Goal: Task Accomplishment & Management: Manage account settings

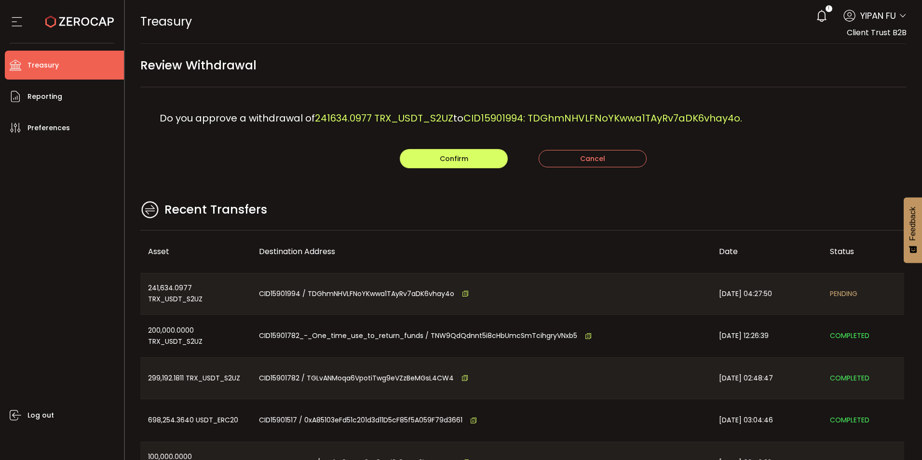
click at [594, 197] on main "Review Withdrawal Do you approve a withdrawal of 241634.0977 TRX_USDT_S2UZ to C…" at bounding box center [524, 278] width 798 height 468
click at [799, 100] on div "Do you approve a withdrawal of 241634.0977 TRX_USDT_S2UZ to CID15901994: TDGhmN…" at bounding box center [523, 118] width 767 height 62
click at [55, 23] on use at bounding box center [79, 21] width 69 height 13
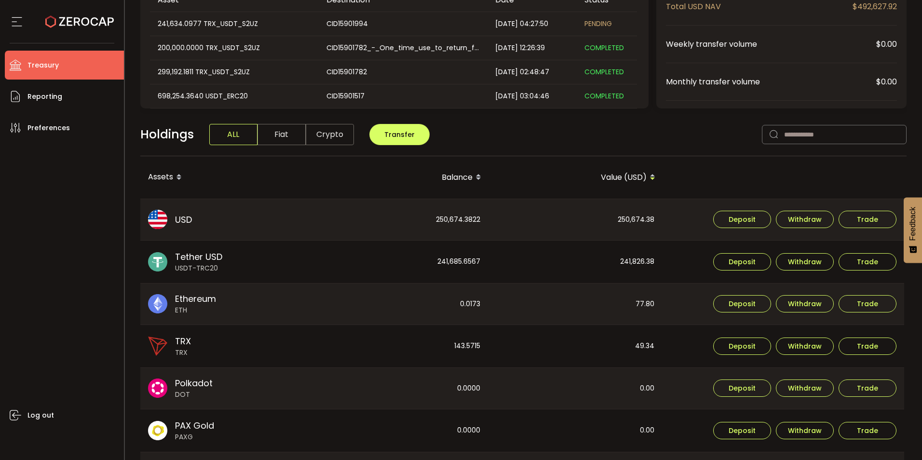
scroll to position [193, 0]
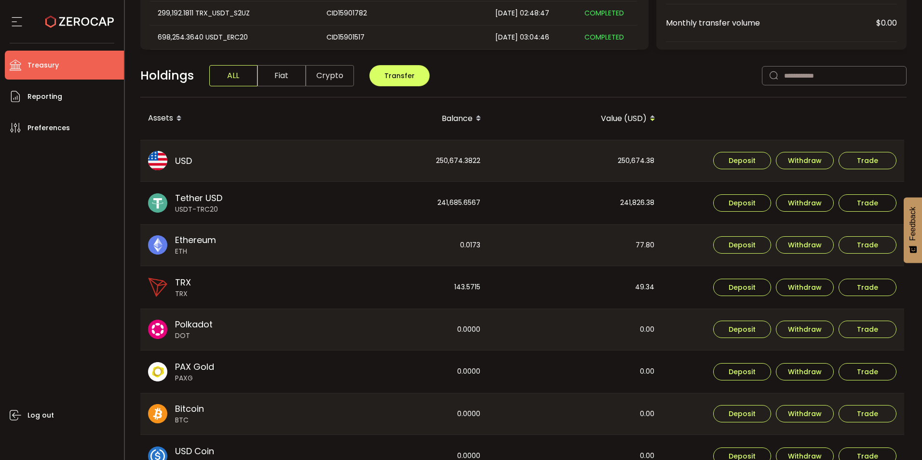
click at [160, 199] on img at bounding box center [157, 202] width 19 height 19
click at [443, 210] on div "241,685.6567" at bounding box center [401, 203] width 173 height 42
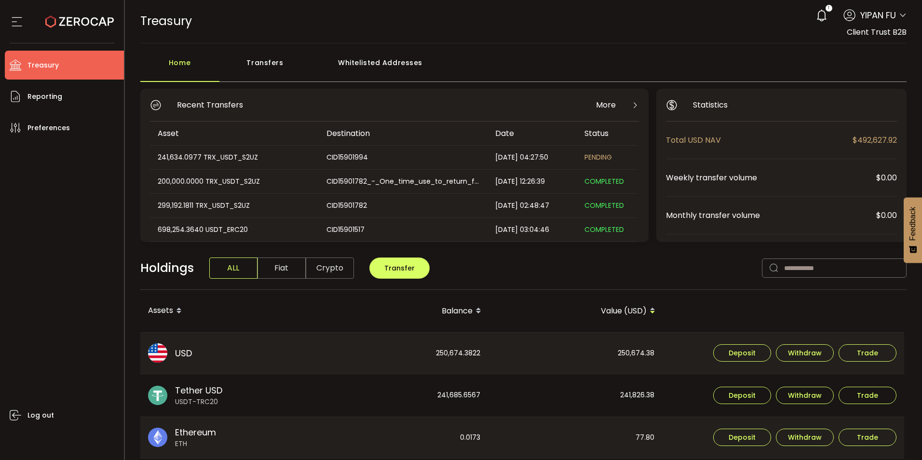
scroll to position [0, 0]
click at [265, 64] on div "Transfers" at bounding box center [266, 68] width 92 height 29
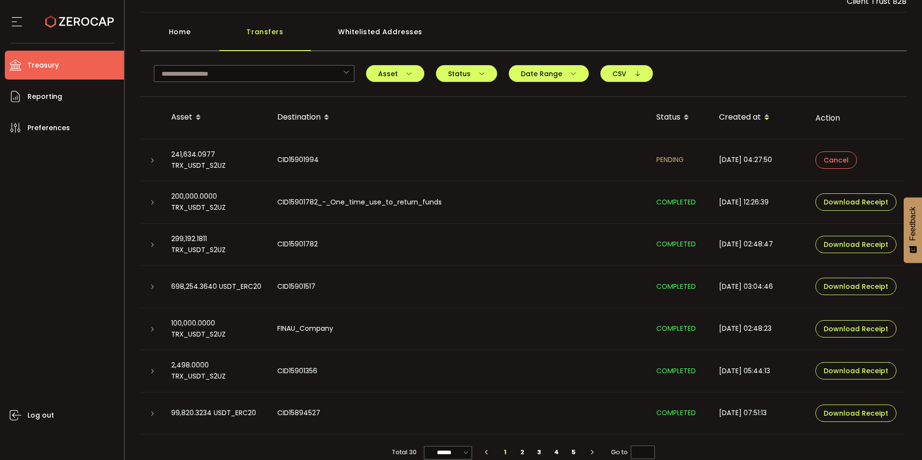
scroll to position [46, 0]
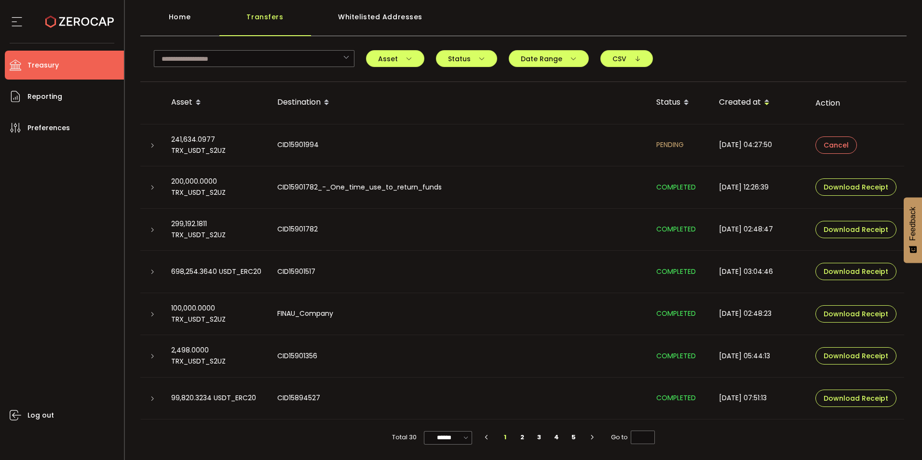
click at [151, 145] on icon at bounding box center [153, 146] width 6 height 6
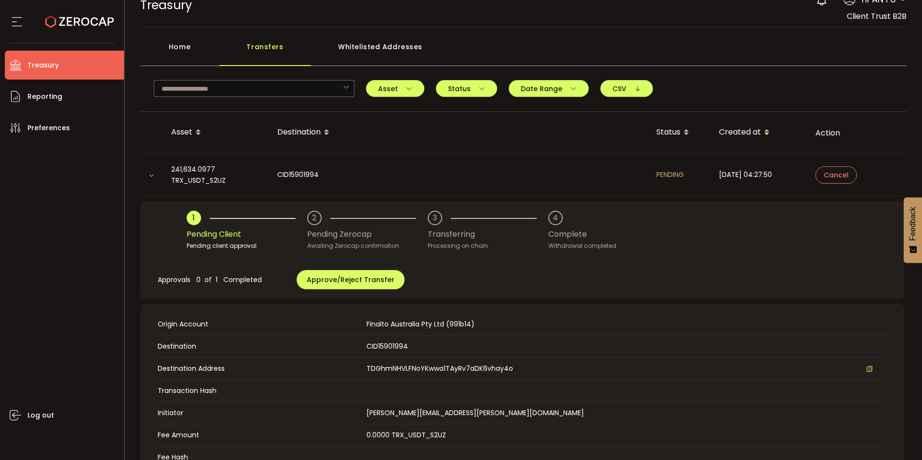
scroll to position [0, 0]
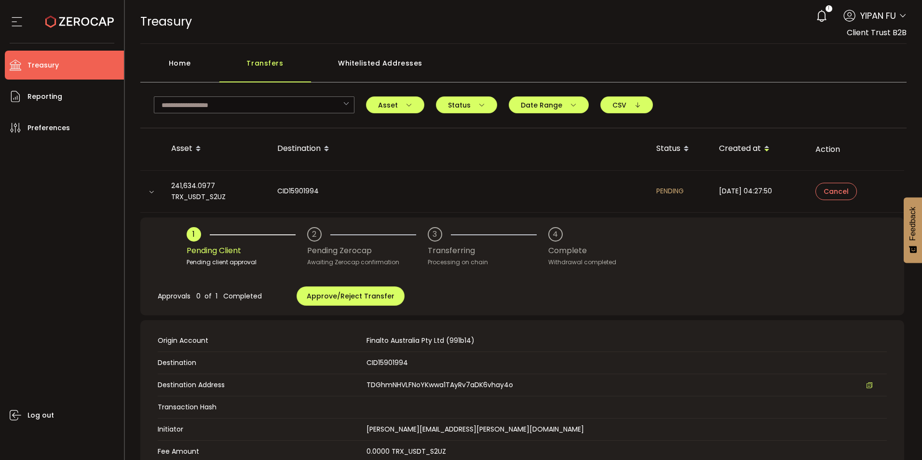
click at [153, 194] on icon at bounding box center [152, 192] width 6 height 6
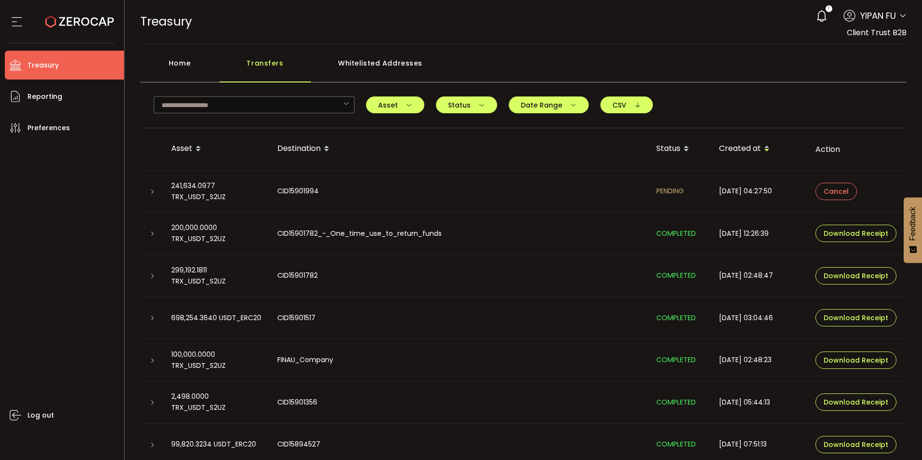
scroll to position [46, 0]
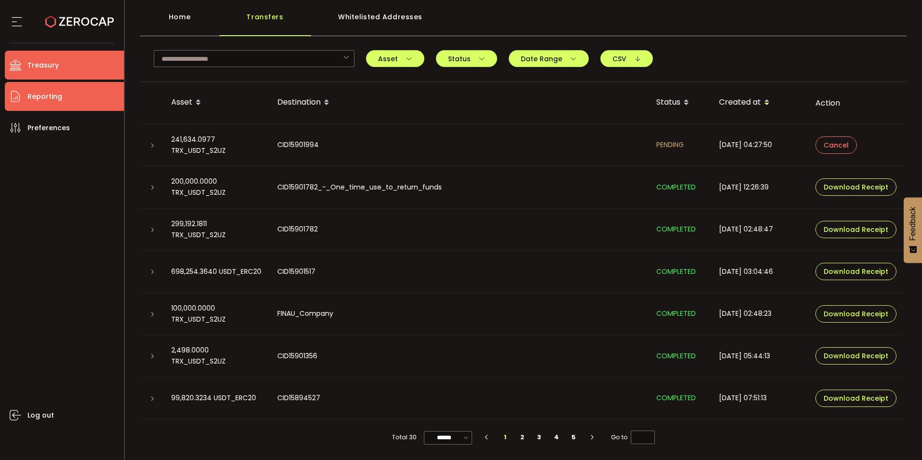
click at [49, 91] on span "Reporting" at bounding box center [44, 97] width 35 height 14
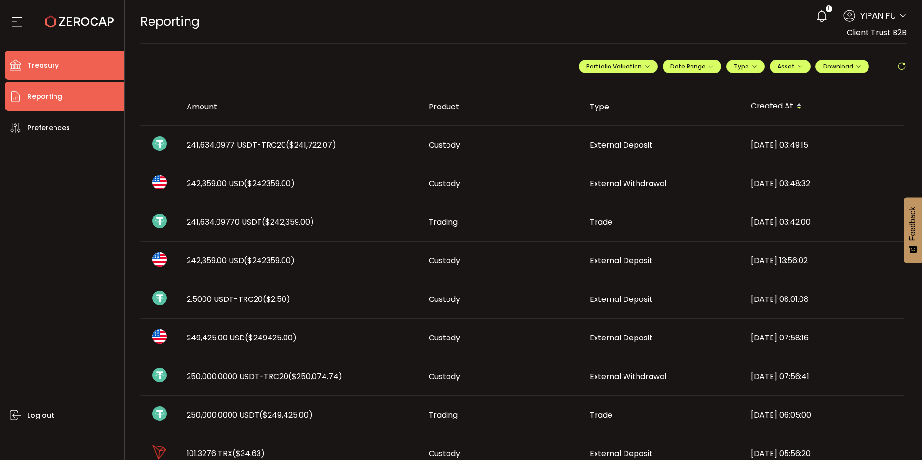
click at [52, 69] on span "Treasury" at bounding box center [42, 65] width 31 height 14
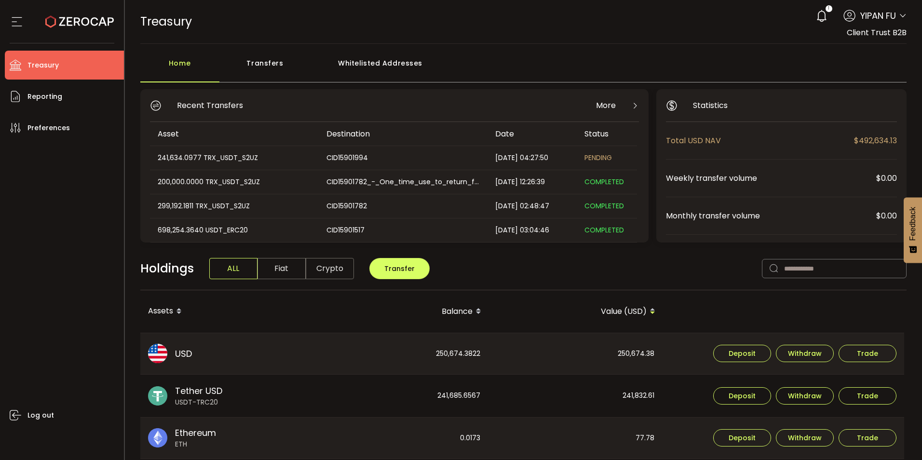
click at [260, 61] on div "Transfers" at bounding box center [266, 68] width 92 height 29
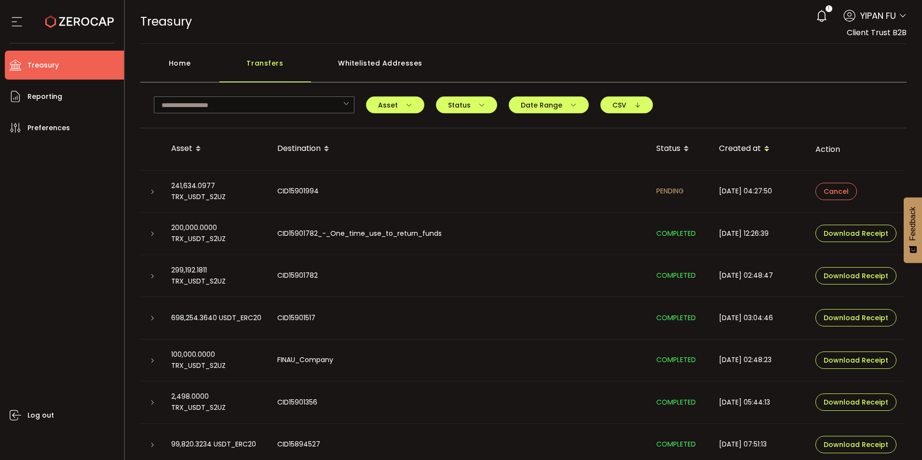
click at [148, 236] on div at bounding box center [152, 234] width 8 height 10
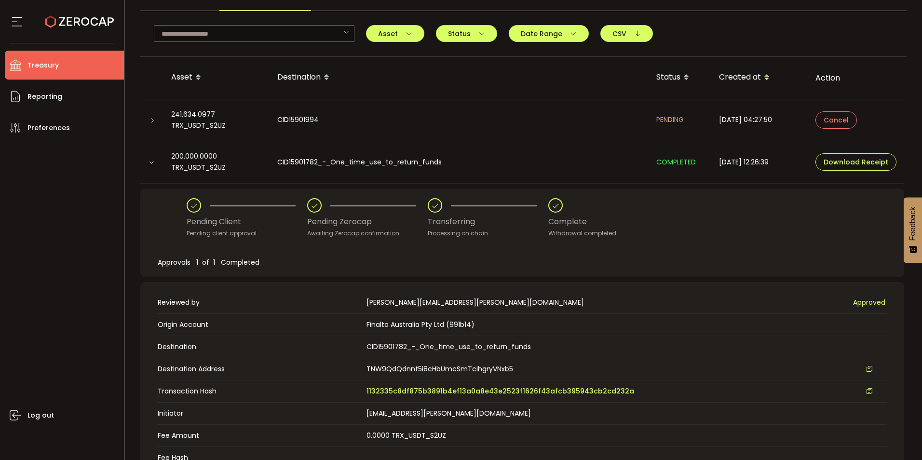
scroll to position [145, 0]
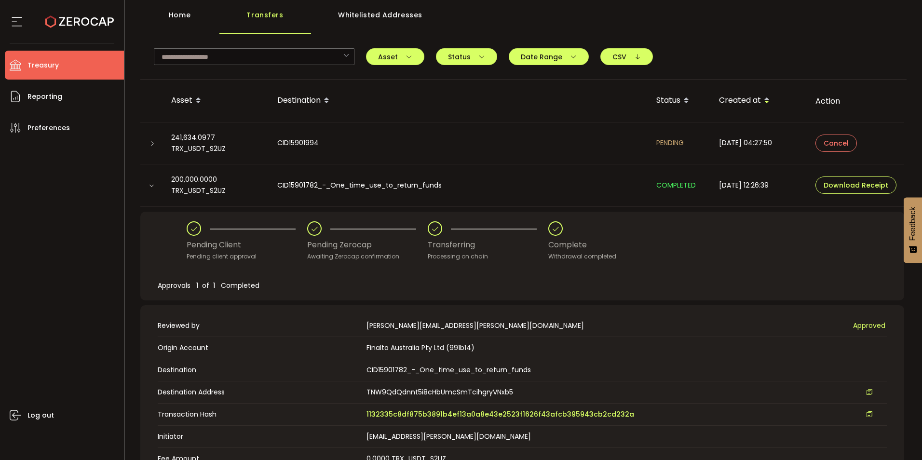
click at [154, 185] on icon at bounding box center [152, 186] width 6 height 6
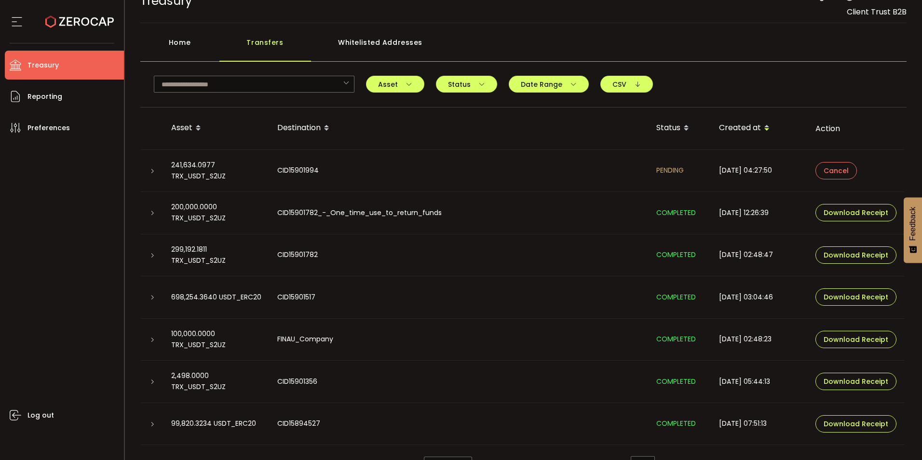
scroll to position [0, 0]
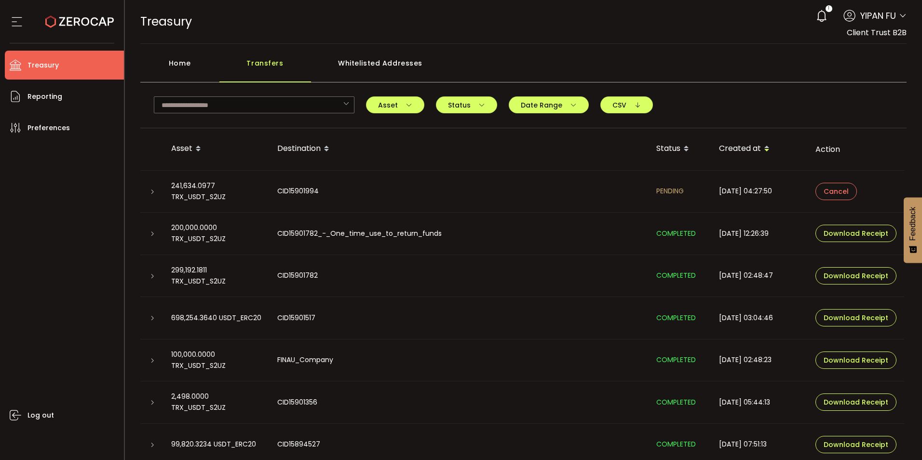
click at [371, 66] on div "Whitelisted Addresses" at bounding box center [380, 68] width 139 height 29
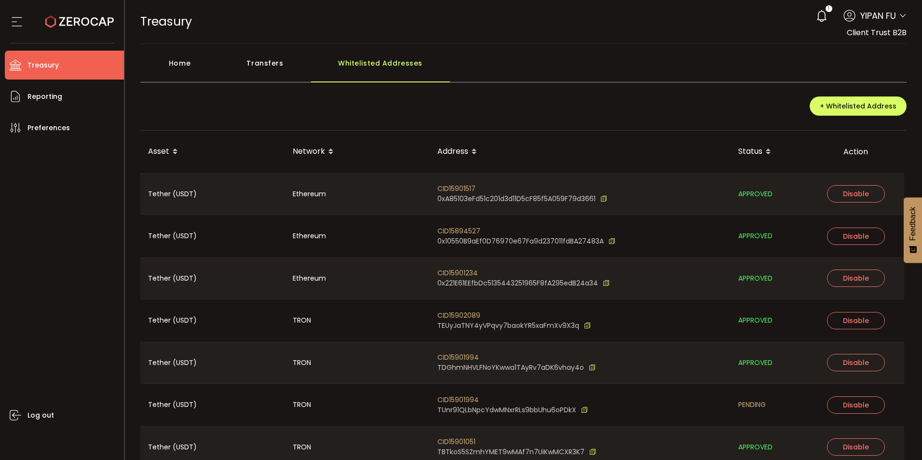
click at [187, 56] on div "Home" at bounding box center [179, 68] width 79 height 29
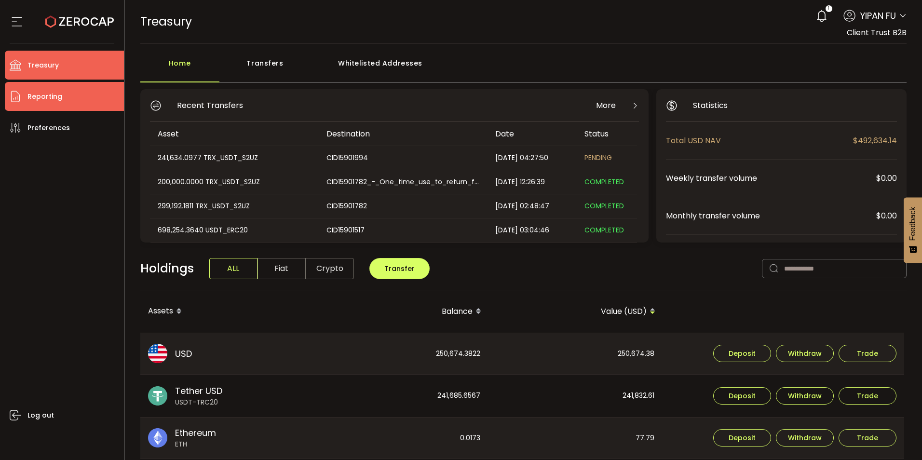
click at [48, 98] on span "Reporting" at bounding box center [44, 97] width 35 height 14
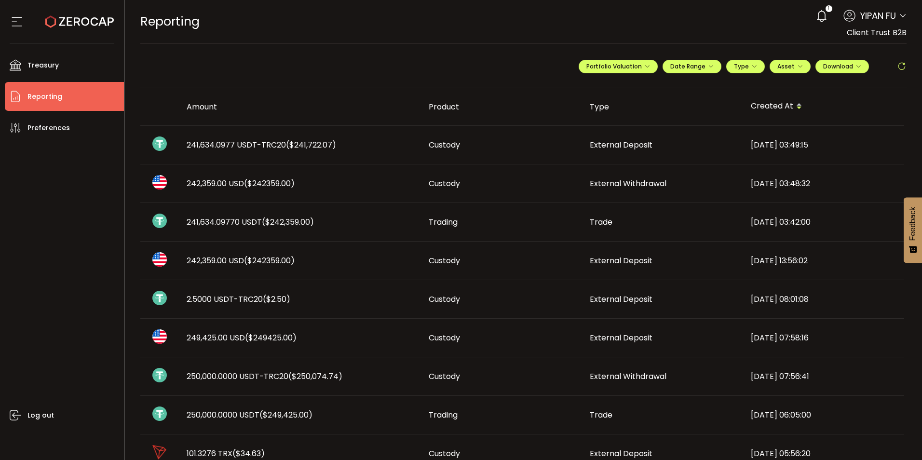
click at [291, 148] on span "($241,722.07)" at bounding box center [311, 144] width 50 height 11
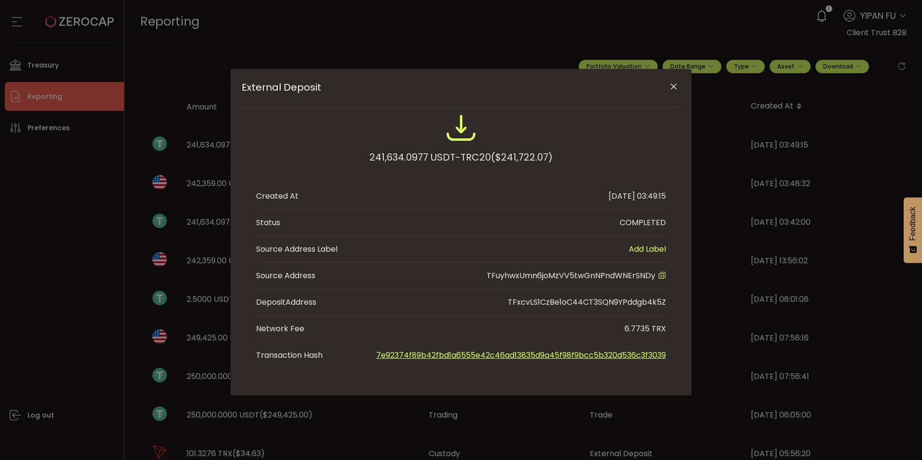
click at [667, 86] on button "Close" at bounding box center [673, 87] width 17 height 17
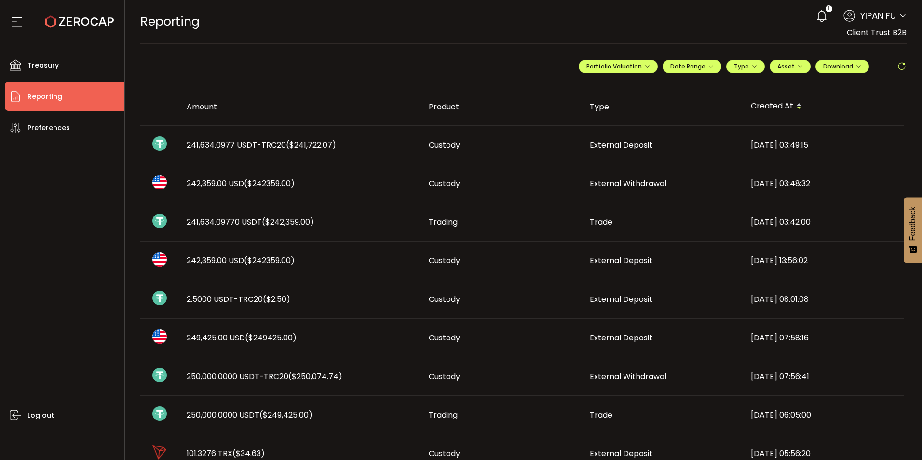
click at [262, 224] on span "($242,359.00)" at bounding box center [288, 222] width 52 height 11
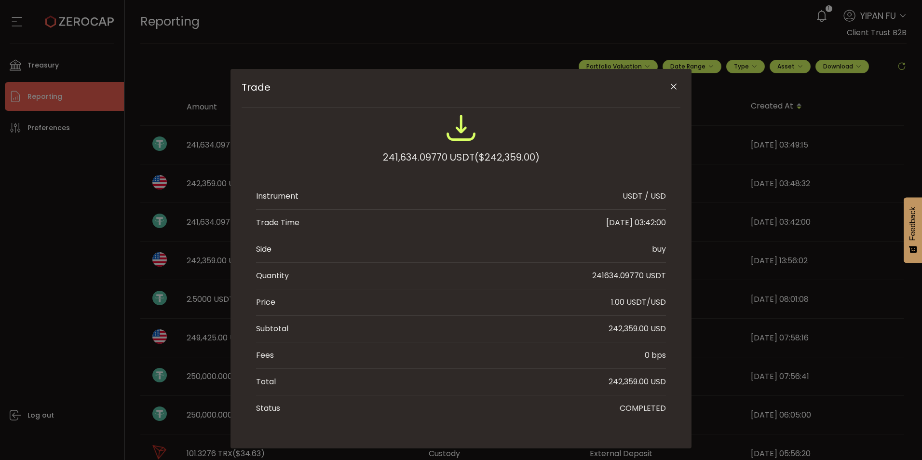
click at [677, 83] on button "Close" at bounding box center [673, 87] width 17 height 17
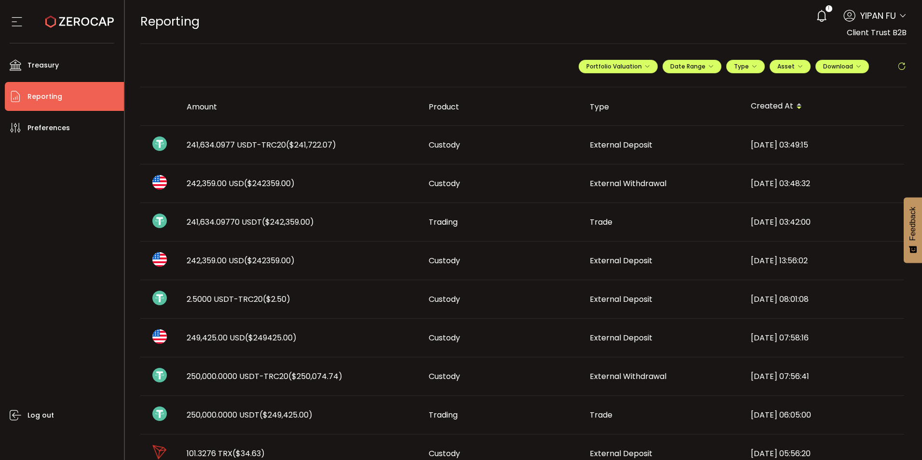
drag, startPoint x: 202, startPoint y: 259, endPoint x: 299, endPoint y: 259, distance: 97.0
click at [299, 259] on div "242,359.00 USD ($242359.00)" at bounding box center [300, 260] width 242 height 11
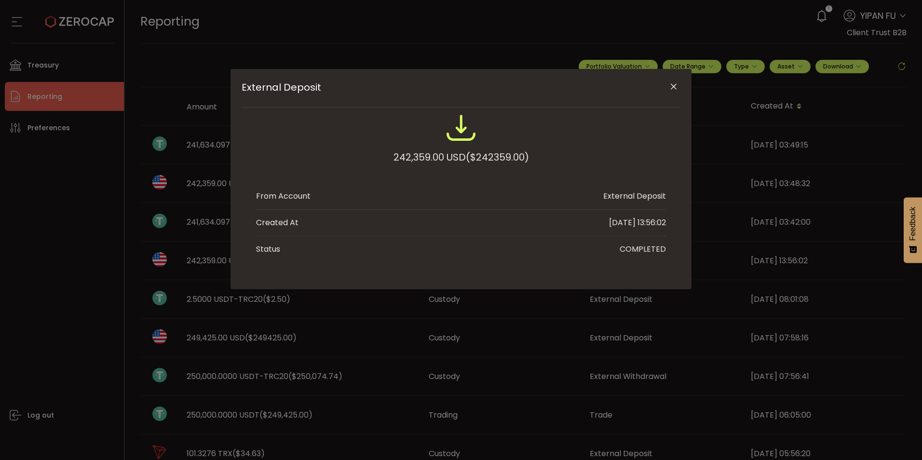
click at [677, 82] on icon "Close" at bounding box center [674, 87] width 10 height 10
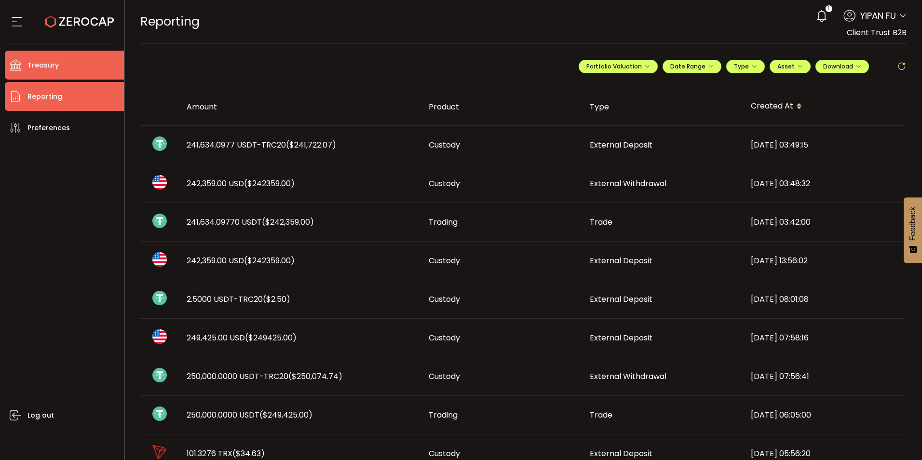
click at [44, 64] on span "Treasury" at bounding box center [42, 65] width 31 height 14
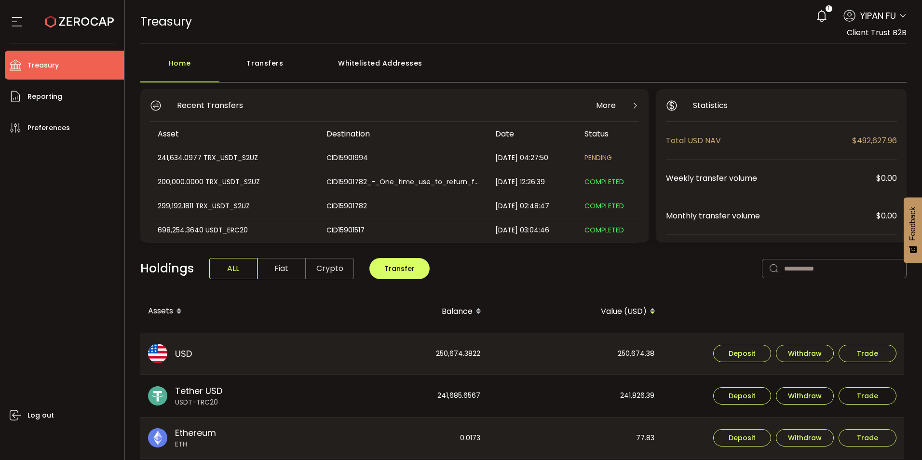
click at [243, 158] on div "241,634.0977 TRX_USDT_S2UZ" at bounding box center [234, 157] width 168 height 11
click at [266, 64] on div "Transfers" at bounding box center [266, 68] width 92 height 29
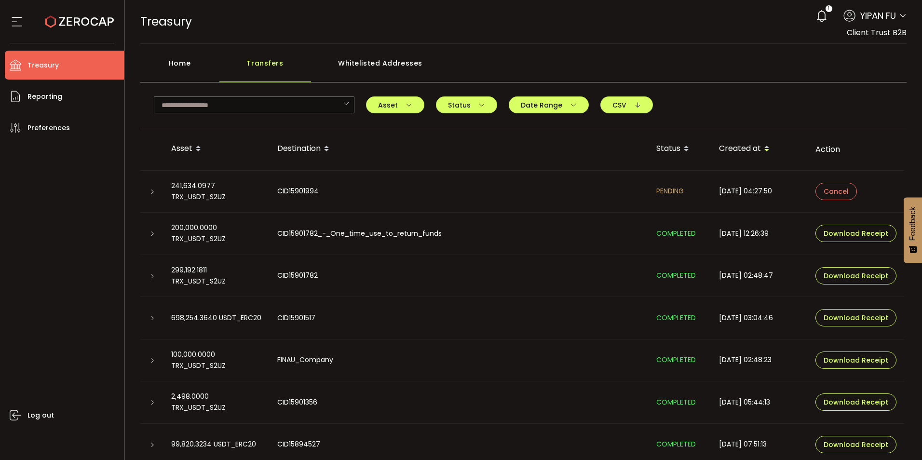
click at [151, 192] on icon at bounding box center [153, 192] width 6 height 6
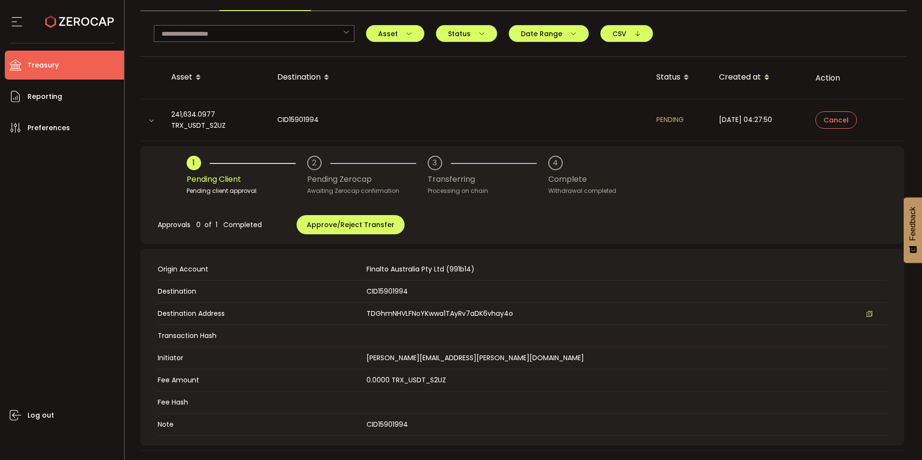
scroll to position [48, 0]
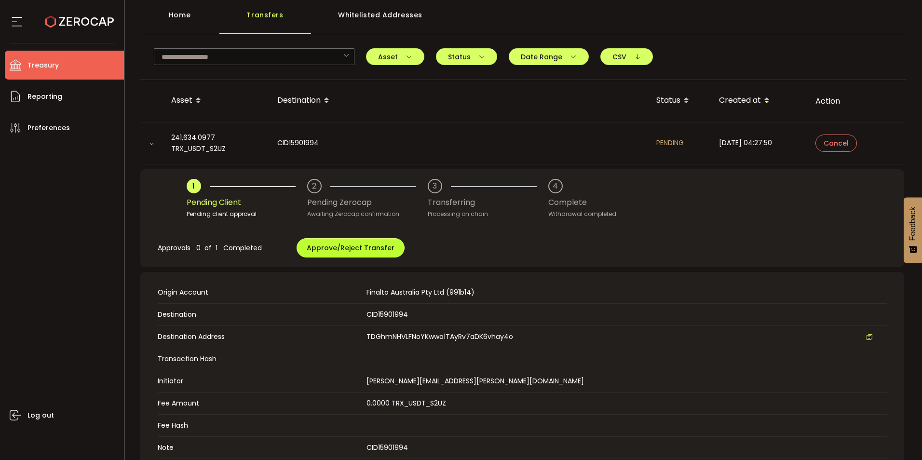
click at [307, 250] on span "Approve/Reject Transfer" at bounding box center [351, 248] width 88 height 10
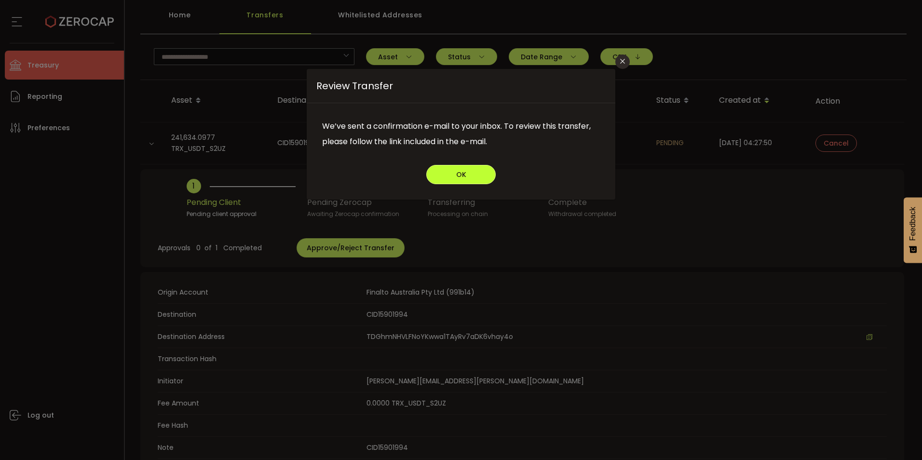
click at [456, 171] on button "OK" at bounding box center [460, 174] width 69 height 19
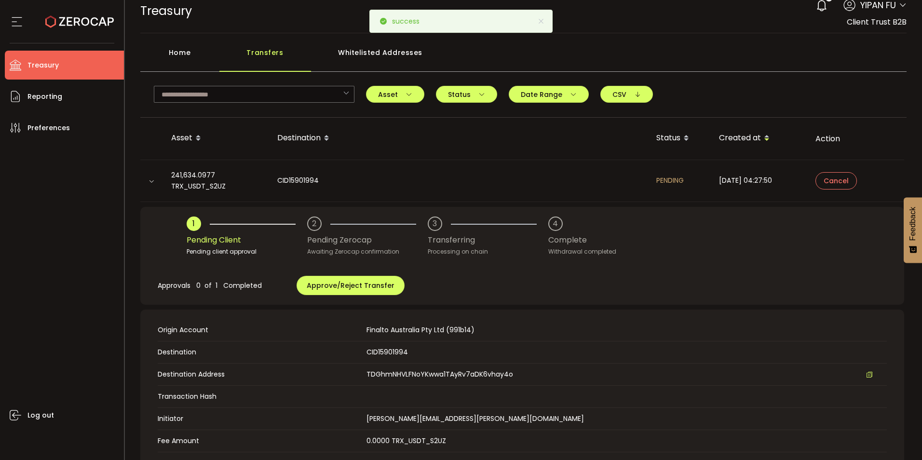
scroll to position [0, 0]
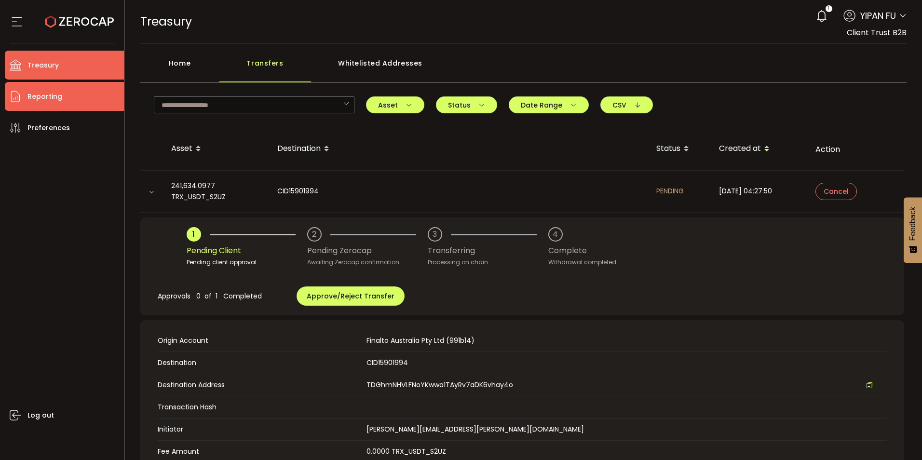
click at [57, 94] on span "Reporting" at bounding box center [44, 97] width 35 height 14
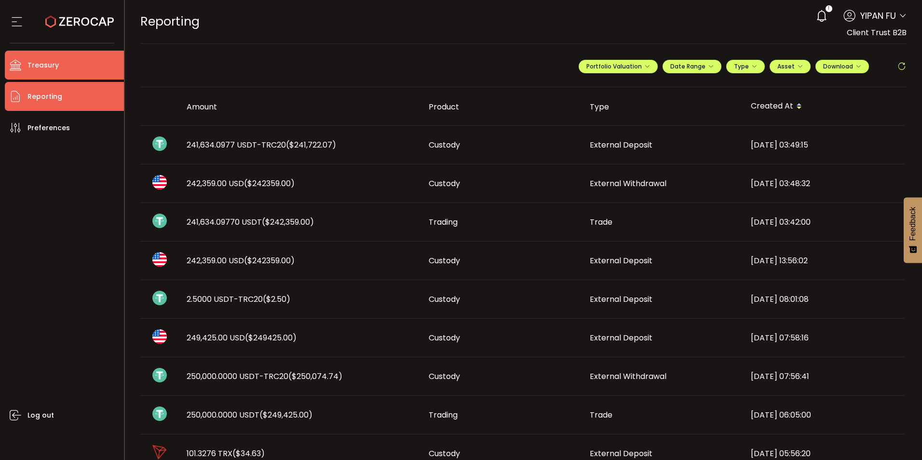
click at [60, 66] on li "Treasury" at bounding box center [64, 65] width 119 height 29
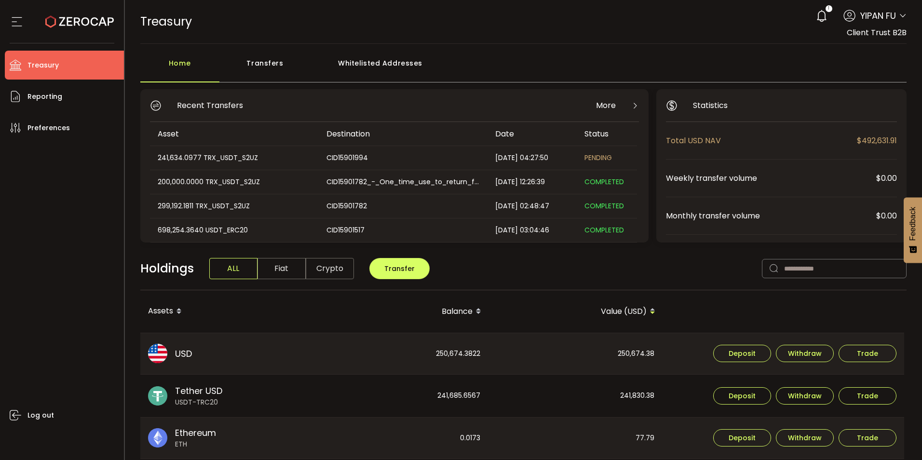
click at [263, 64] on div "Transfers" at bounding box center [266, 68] width 92 height 29
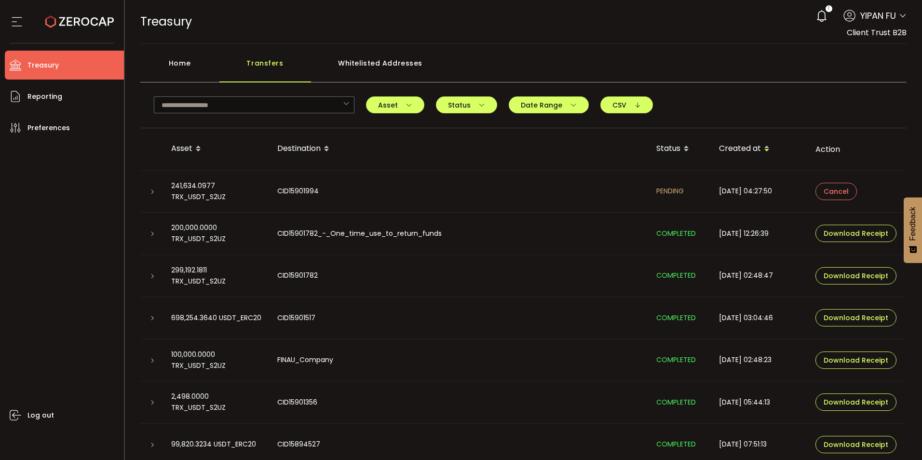
click at [149, 194] on div at bounding box center [152, 192] width 8 height 10
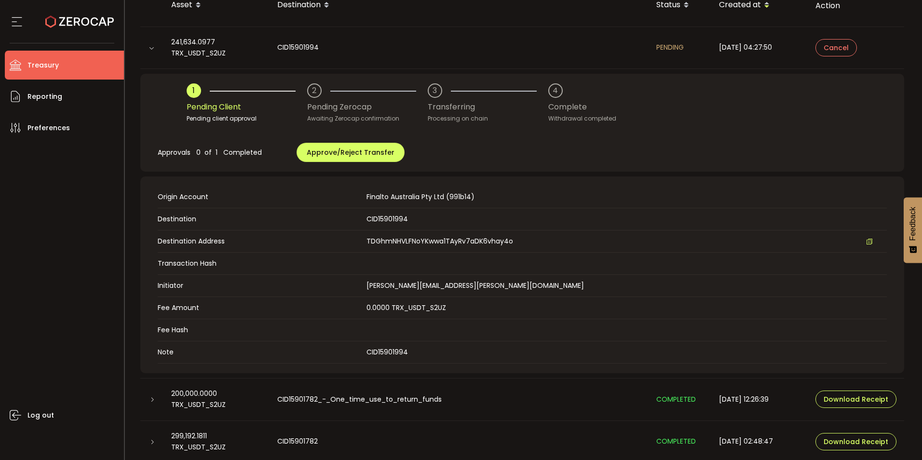
scroll to position [145, 0]
click at [314, 150] on span "Approve/Reject Transfer" at bounding box center [351, 152] width 88 height 10
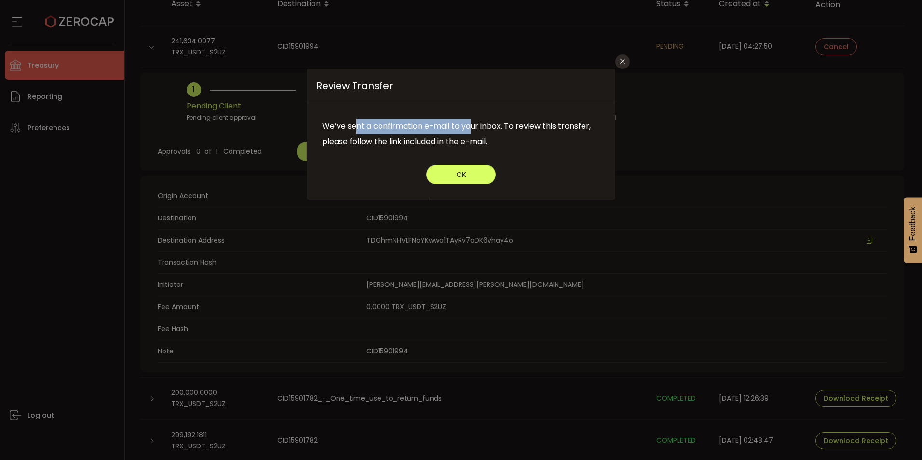
drag, startPoint x: 355, startPoint y: 129, endPoint x: 474, endPoint y: 123, distance: 118.8
click at [474, 123] on span "We’ve sent a confirmation e-mail to your inbox. To review this transfer, please…" at bounding box center [461, 134] width 278 height 31
drag, startPoint x: 474, startPoint y: 123, endPoint x: 458, endPoint y: 131, distance: 17.7
click at [458, 131] on span "We’ve sent a confirmation e-mail to your inbox. To review this transfer, please…" at bounding box center [461, 134] width 278 height 31
click at [462, 171] on span "OK" at bounding box center [461, 174] width 10 height 7
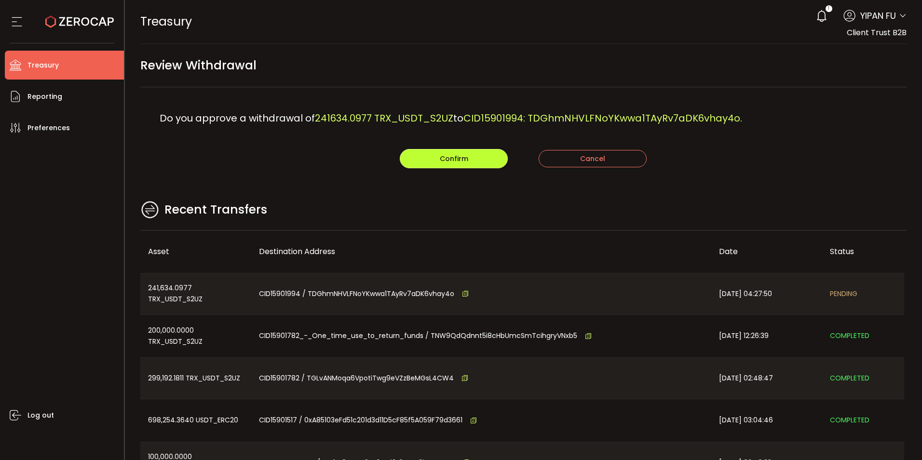
click at [443, 161] on span "Confirm" at bounding box center [454, 159] width 28 height 10
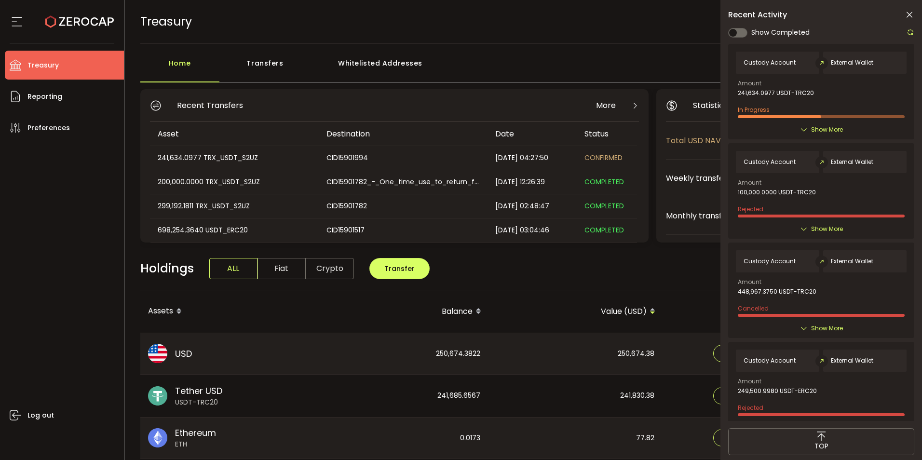
click at [908, 13] on icon at bounding box center [910, 15] width 10 height 10
